Goal: Transaction & Acquisition: Purchase product/service

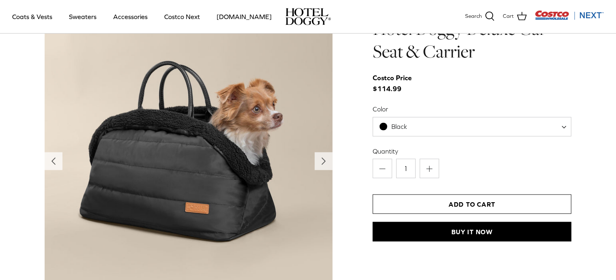
scroll to position [850, 0]
click at [321, 160] on icon "Right" at bounding box center [323, 161] width 13 height 13
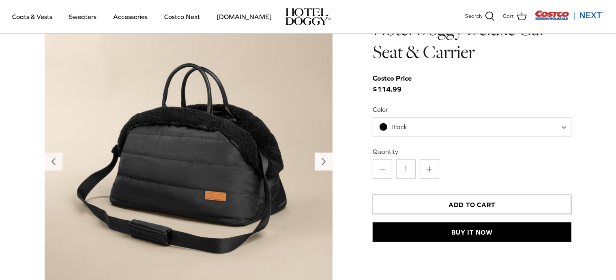
click at [321, 160] on icon "Right" at bounding box center [323, 161] width 13 height 13
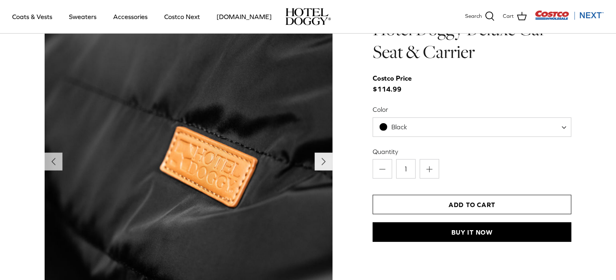
click at [321, 160] on icon "Right" at bounding box center [323, 161] width 13 height 13
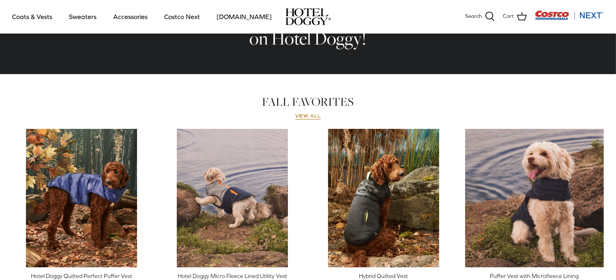
scroll to position [322, 0]
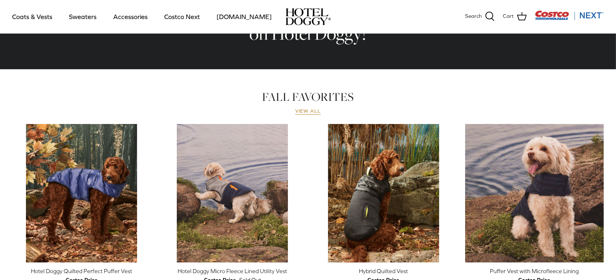
click at [308, 114] on link "View all" at bounding box center [308, 111] width 26 height 6
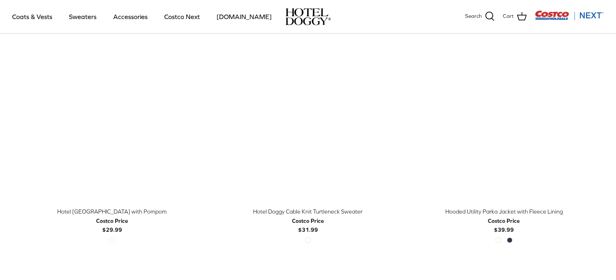
scroll to position [725, 0]
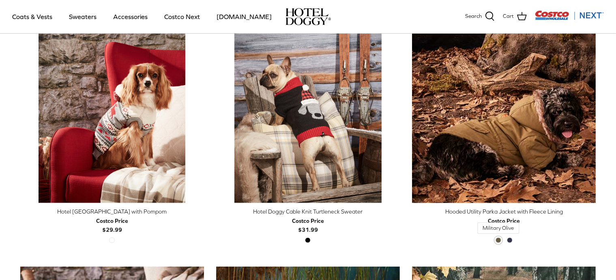
click at [498, 241] on span "Military Olive" at bounding box center [499, 241] width 6 height 6
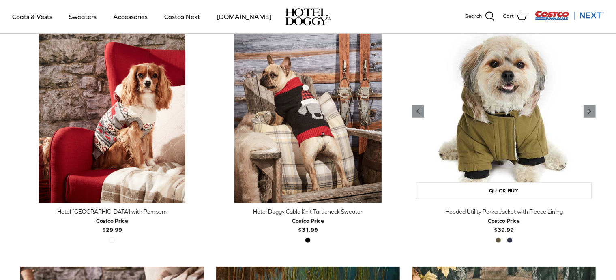
click at [500, 152] on img "Hooded Utility Parka Jacket with Fleece Lining" at bounding box center [504, 111] width 184 height 184
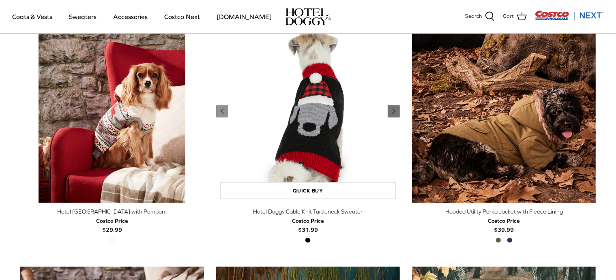
click at [396, 110] on icon "Right" at bounding box center [394, 112] width 10 height 10
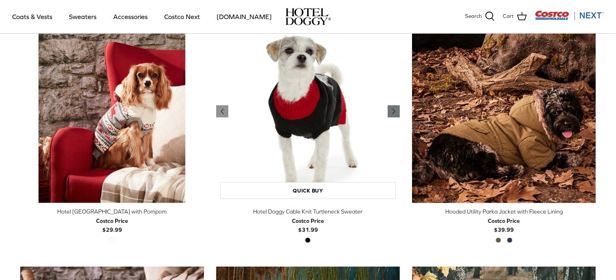
click at [396, 110] on icon "Right" at bounding box center [394, 112] width 10 height 10
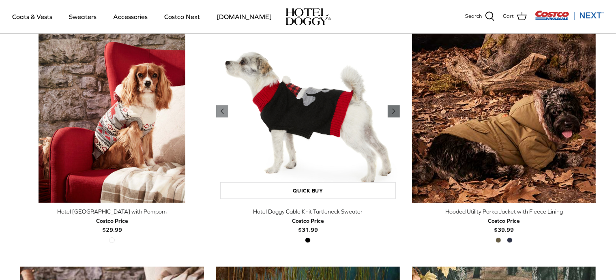
click at [396, 110] on icon "Right" at bounding box center [394, 112] width 10 height 10
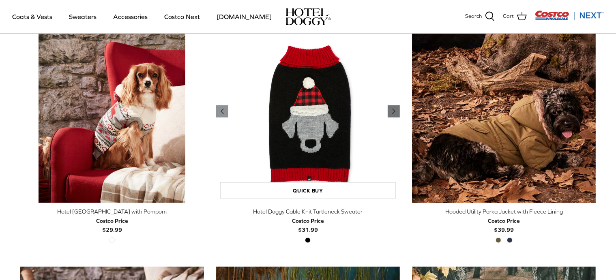
click at [396, 110] on icon "Right" at bounding box center [394, 112] width 10 height 10
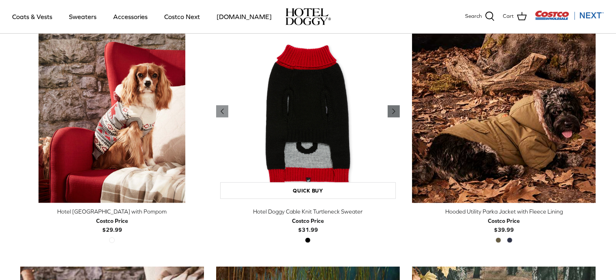
click at [396, 110] on icon "Right" at bounding box center [394, 112] width 10 height 10
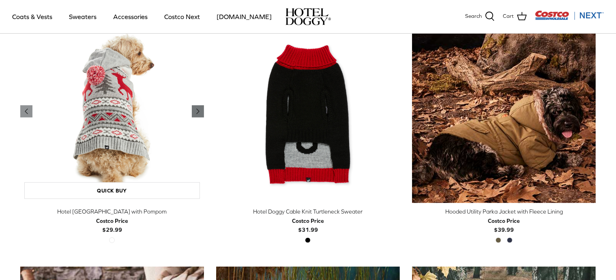
click at [197, 109] on polyline "Previous" at bounding box center [198, 111] width 2 height 5
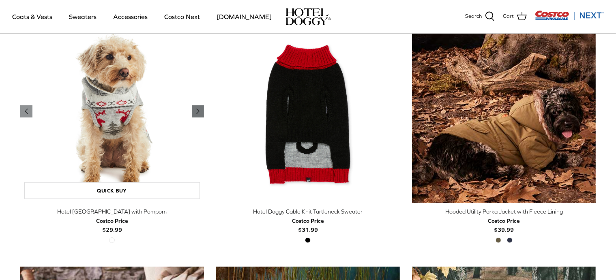
click at [197, 109] on polyline "Previous" at bounding box center [198, 111] width 2 height 5
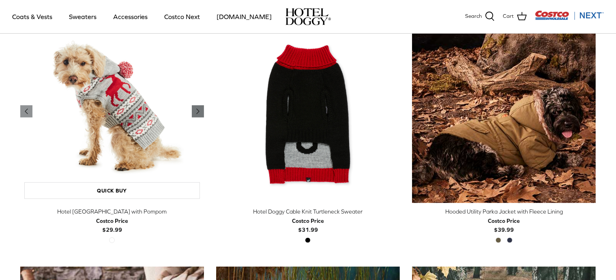
click at [197, 109] on polyline "Previous" at bounding box center [198, 111] width 2 height 5
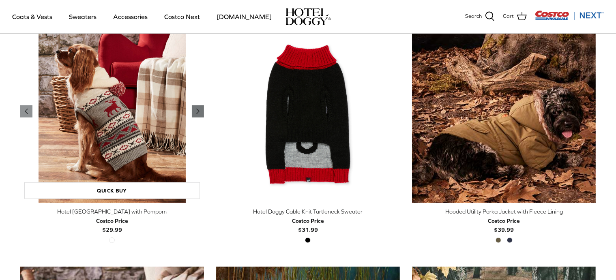
click at [197, 109] on polyline "Previous" at bounding box center [198, 111] width 2 height 5
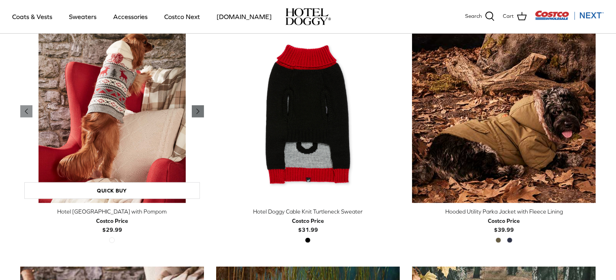
click at [197, 109] on polyline "Previous" at bounding box center [198, 111] width 2 height 5
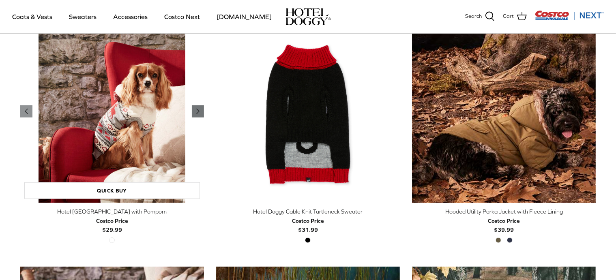
click at [197, 109] on polyline "Previous" at bounding box center [198, 111] width 2 height 5
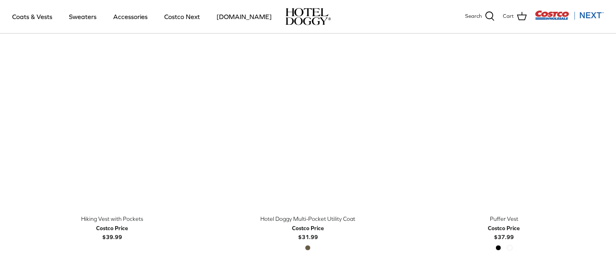
scroll to position [1460, 0]
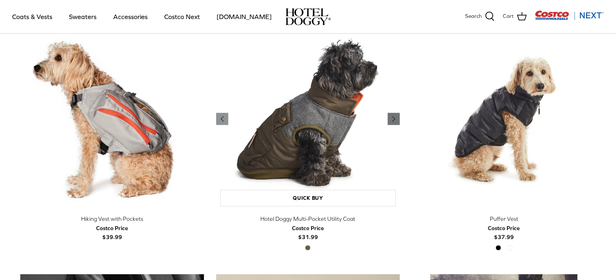
click at [394, 116] on polyline "Previous" at bounding box center [394, 118] width 2 height 5
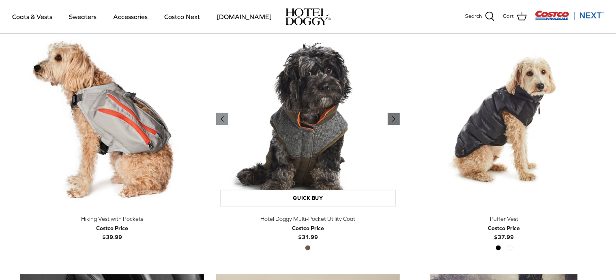
click at [394, 116] on polyline "Previous" at bounding box center [394, 118] width 2 height 5
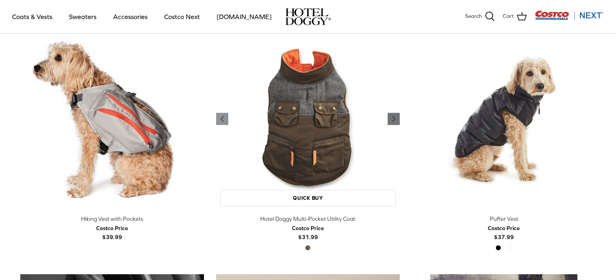
click at [394, 116] on polyline "Previous" at bounding box center [394, 118] width 2 height 5
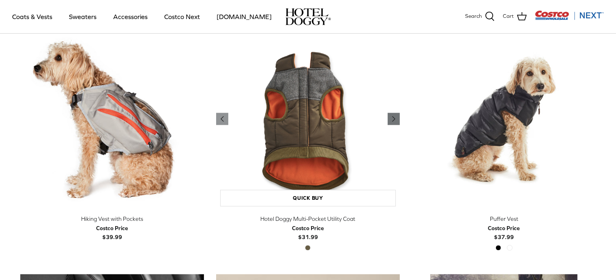
click at [394, 116] on polyline "Previous" at bounding box center [394, 118] width 2 height 5
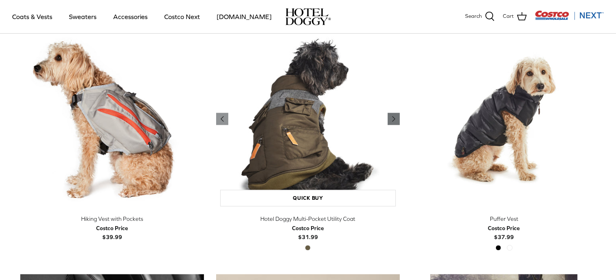
click at [394, 116] on polyline "Previous" at bounding box center [394, 118] width 2 height 5
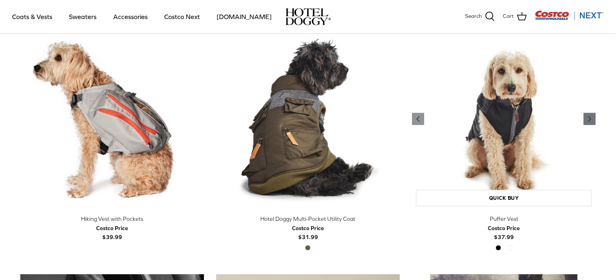
click at [594, 117] on icon "Right" at bounding box center [590, 119] width 10 height 10
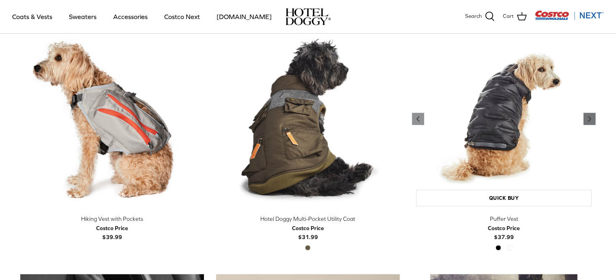
click at [594, 117] on icon "Right" at bounding box center [590, 119] width 10 height 10
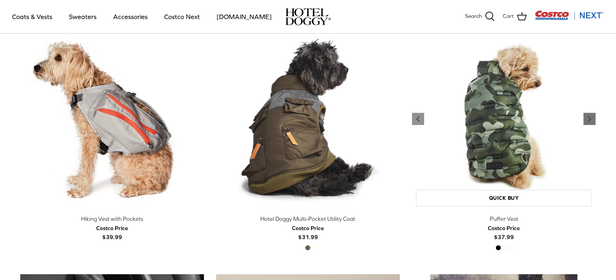
click at [594, 117] on icon "Right" at bounding box center [590, 119] width 10 height 10
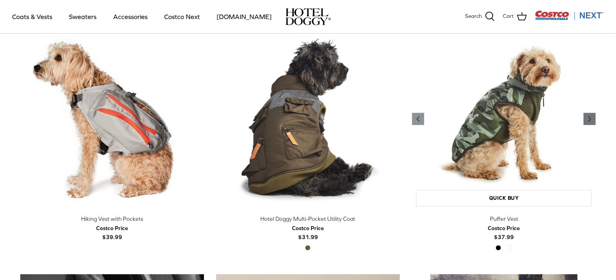
click at [594, 117] on icon "Right" at bounding box center [590, 119] width 10 height 10
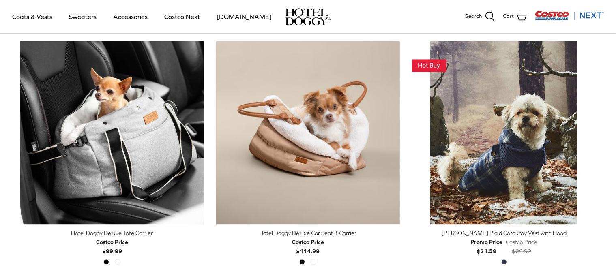
scroll to position [1693, 0]
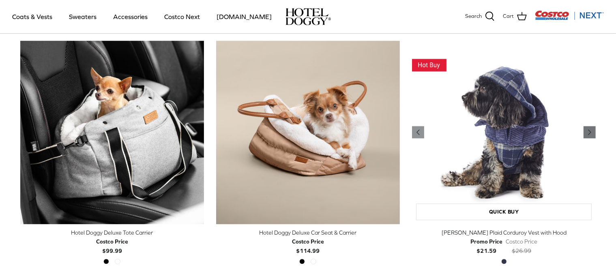
click at [592, 131] on icon "Right" at bounding box center [590, 132] width 10 height 10
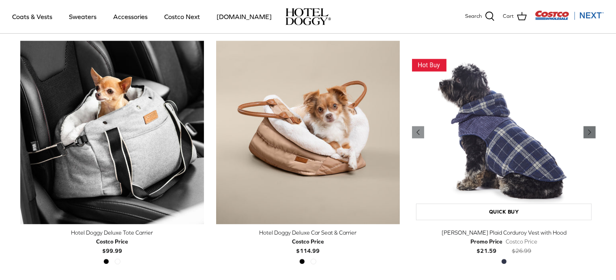
click at [592, 131] on icon "Right" at bounding box center [590, 132] width 10 height 10
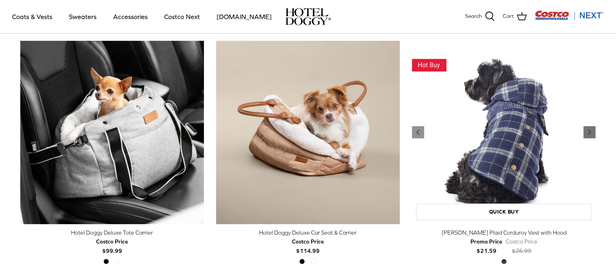
click at [592, 131] on icon "Right" at bounding box center [590, 132] width 10 height 10
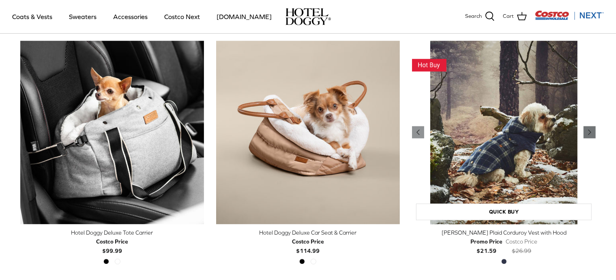
click at [592, 131] on icon "Right" at bounding box center [590, 132] width 10 height 10
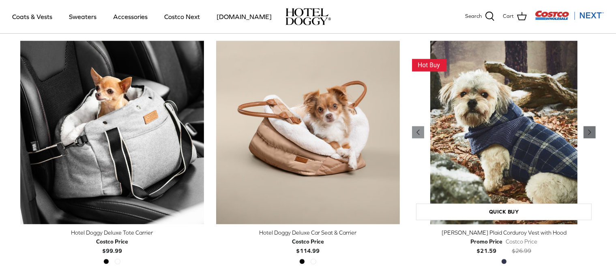
click at [592, 131] on icon "Right" at bounding box center [590, 132] width 10 height 10
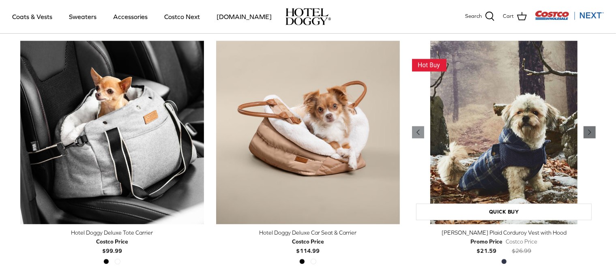
click at [592, 131] on icon "Right" at bounding box center [590, 132] width 10 height 10
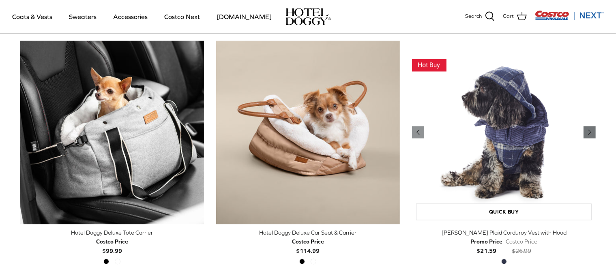
click at [592, 131] on icon "Right" at bounding box center [590, 132] width 10 height 10
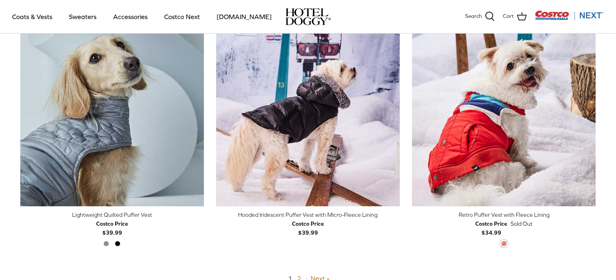
scroll to position [1959, 0]
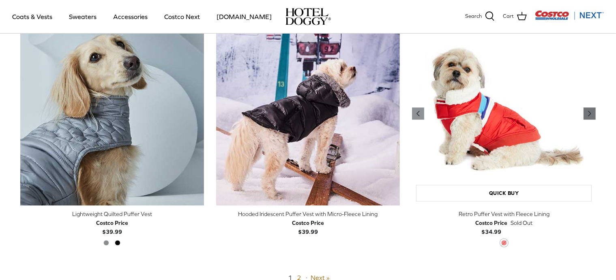
click at [588, 114] on icon "Right" at bounding box center [590, 114] width 10 height 10
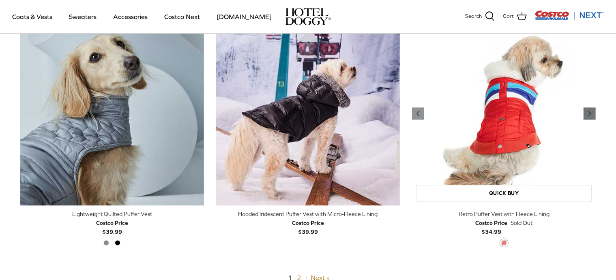
click at [588, 114] on icon "Right" at bounding box center [590, 114] width 10 height 10
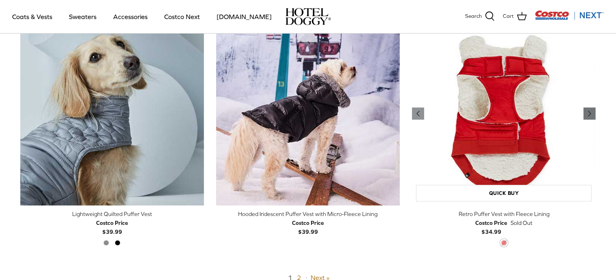
click at [588, 114] on icon "Right" at bounding box center [590, 114] width 10 height 10
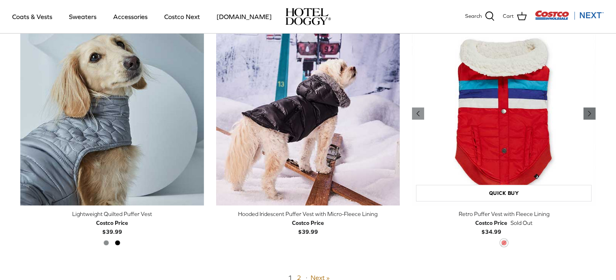
click at [588, 114] on icon "Right" at bounding box center [590, 114] width 10 height 10
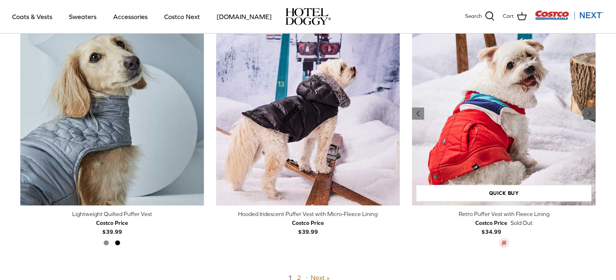
click at [588, 114] on icon "Right" at bounding box center [590, 114] width 10 height 10
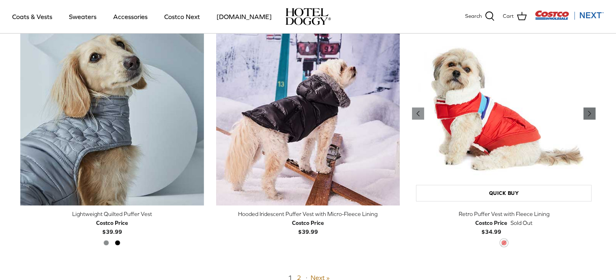
click at [588, 114] on icon "Right" at bounding box center [590, 114] width 10 height 10
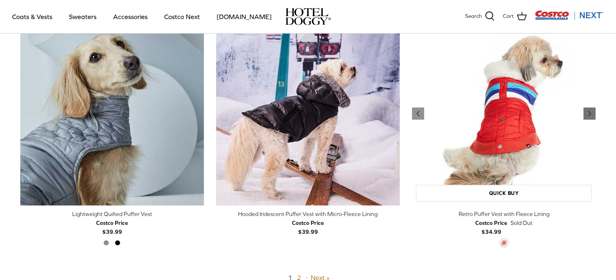
click at [588, 114] on icon "Right" at bounding box center [590, 114] width 10 height 10
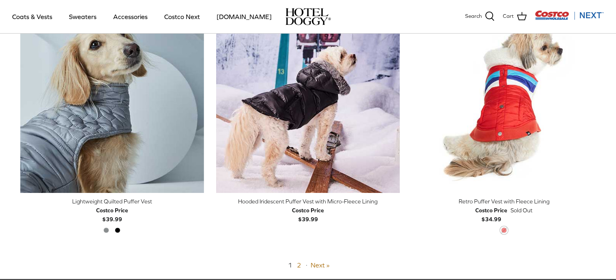
scroll to position [1972, 0]
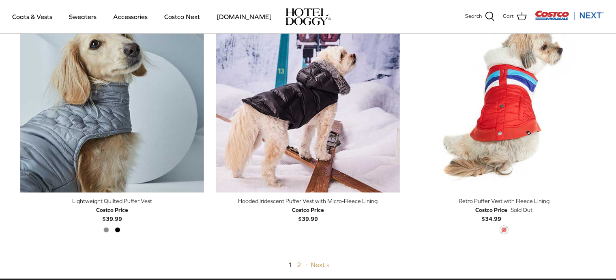
click at [315, 262] on link "Next »" at bounding box center [320, 264] width 19 height 7
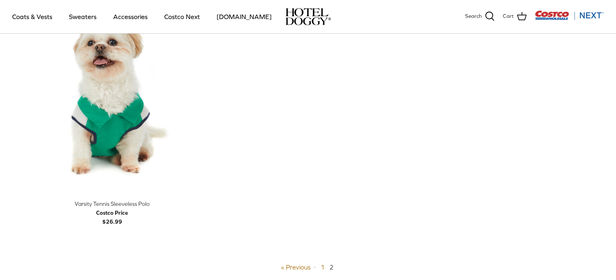
scroll to position [495, 0]
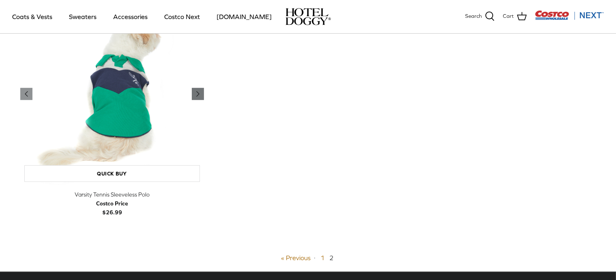
click at [198, 94] on polyline "Previous" at bounding box center [198, 94] width 2 height 5
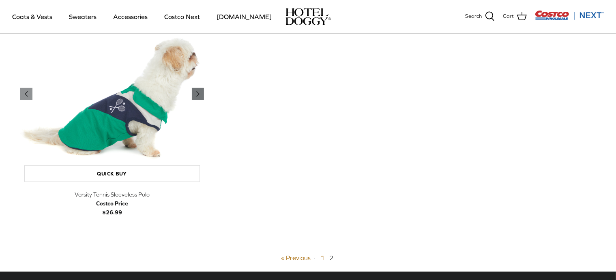
click at [198, 94] on polyline "Previous" at bounding box center [198, 94] width 2 height 5
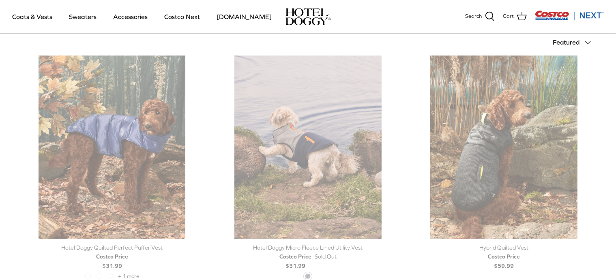
scroll to position [195, 0]
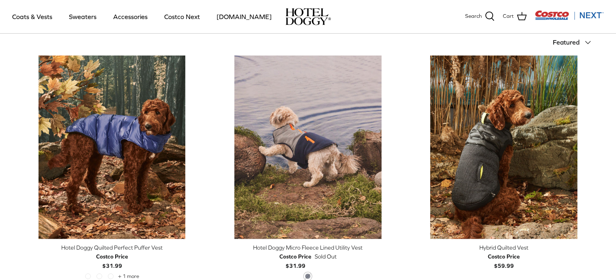
click at [587, 14] on img "Costco Next" at bounding box center [569, 15] width 69 height 10
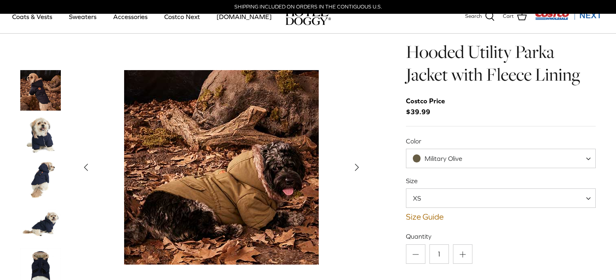
scroll to position [45, 0]
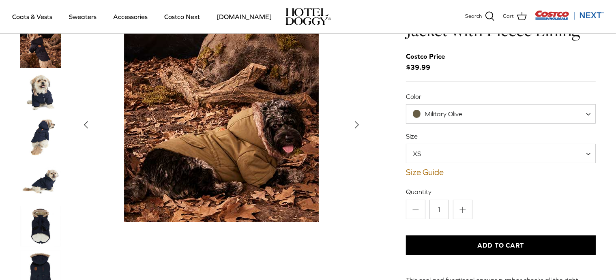
click at [357, 122] on polyline "Next" at bounding box center [356, 125] width 3 height 6
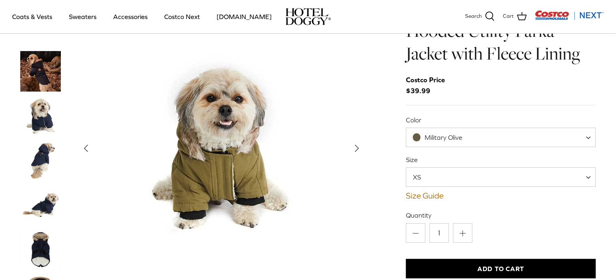
scroll to position [21, 0]
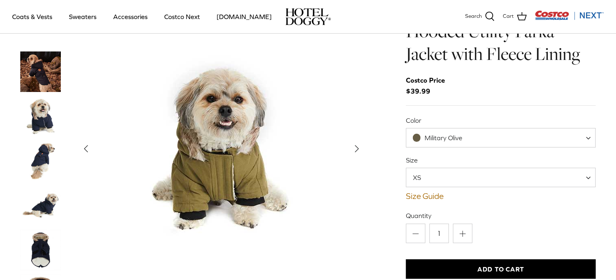
click at [357, 142] on icon "Right" at bounding box center [356, 148] width 13 height 13
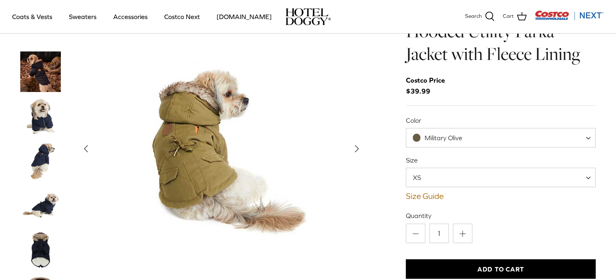
click at [357, 142] on icon "Right" at bounding box center [356, 148] width 13 height 13
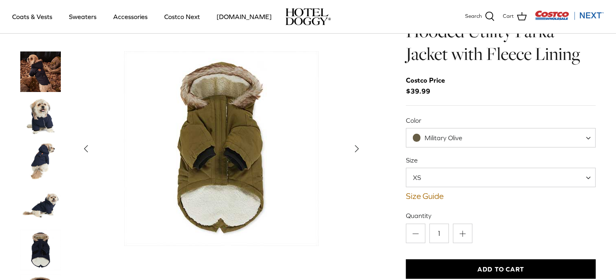
click at [357, 142] on icon "Right" at bounding box center [356, 148] width 13 height 13
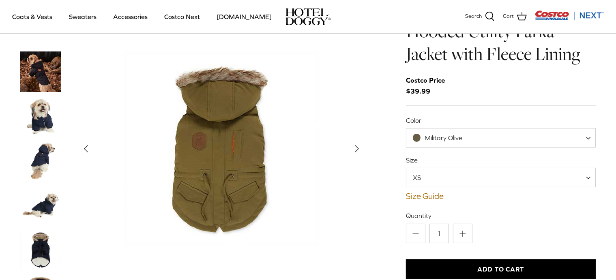
click at [357, 142] on icon "Right" at bounding box center [356, 148] width 13 height 13
